Goal: Task Accomplishment & Management: Manage account settings

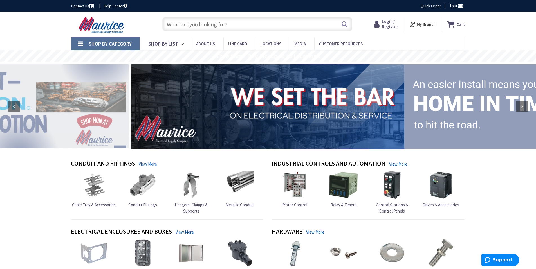
click at [387, 26] on span "Login / Register" at bounding box center [390, 24] width 16 height 10
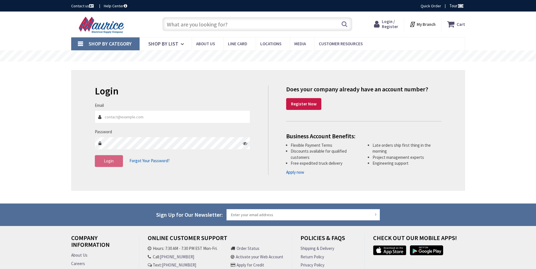
scroll to position [1272, 0]
click at [142, 114] on input "Email" at bounding box center [173, 117] width 156 height 13
type input "[EMAIL_ADDRESS][DOMAIN_NAME]"
click at [150, 164] on link "Forgot Your Password?" at bounding box center [149, 161] width 40 height 11
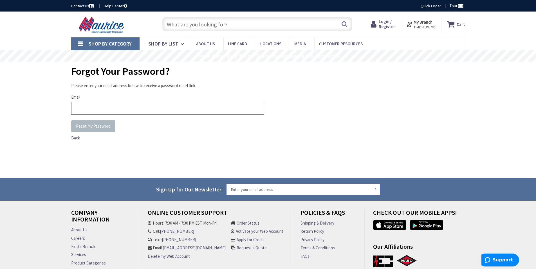
click at [146, 109] on input "Email" at bounding box center [167, 108] width 193 height 13
type input "office@gsbelectric.com"
click at [98, 124] on span "Reset My Password" at bounding box center [93, 125] width 35 height 5
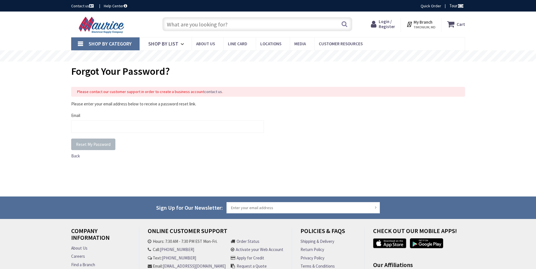
scroll to position [1272, 0]
click at [94, 129] on input "Email" at bounding box center [167, 126] width 193 height 13
type input "gadi@gsbelectric.com"
click at [96, 141] on button "Reset My Password" at bounding box center [93, 145] width 44 height 12
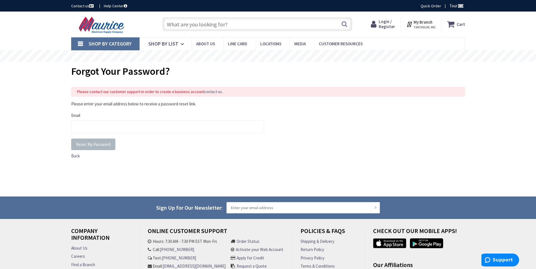
click at [196, 151] on div "Reset My Password Back" at bounding box center [167, 149] width 193 height 21
click at [208, 91] on link "contact us" at bounding box center [213, 91] width 18 height 5
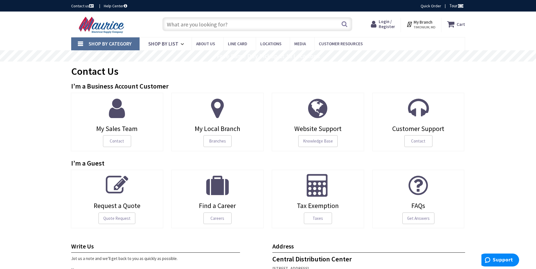
click at [467, 107] on div "Customer Support Contact" at bounding box center [418, 122] width 101 height 58
click at [416, 140] on span "Contact" at bounding box center [418, 141] width 28 height 12
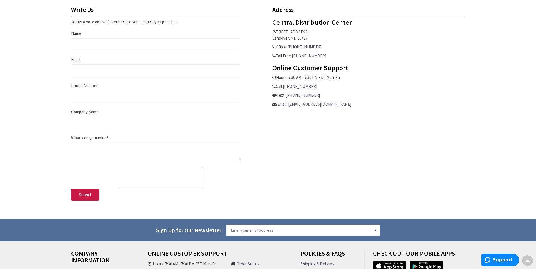
click at [284, 144] on div "Write Us Jot us a note and we’ll get back to you as quickly as possible. Name E…" at bounding box center [268, 106] width 402 height 200
